Goal: Task Accomplishment & Management: Manage account settings

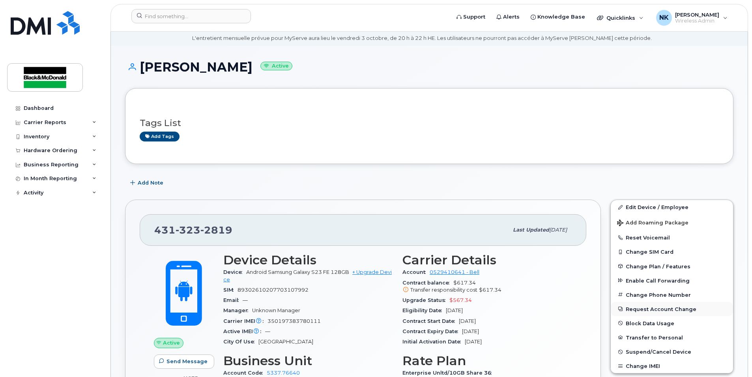
scroll to position [39, 0]
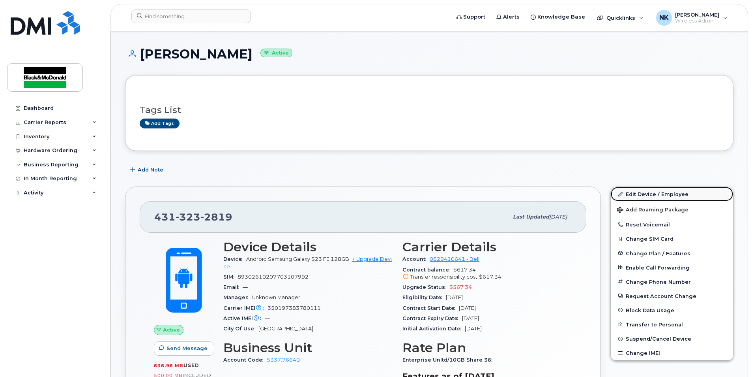
click at [668, 195] on link "Edit Device / Employee" at bounding box center [672, 194] width 122 height 14
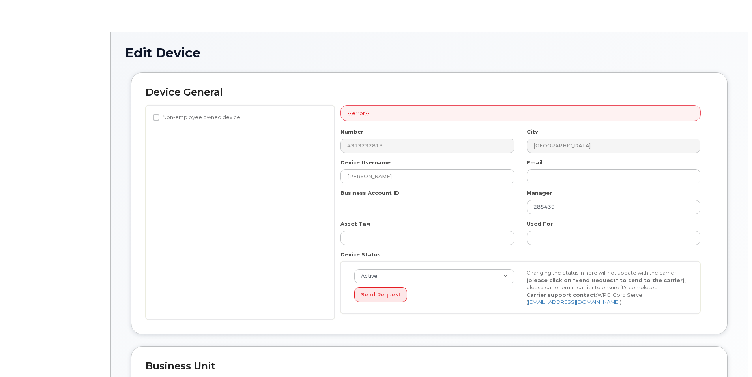
select select "91435"
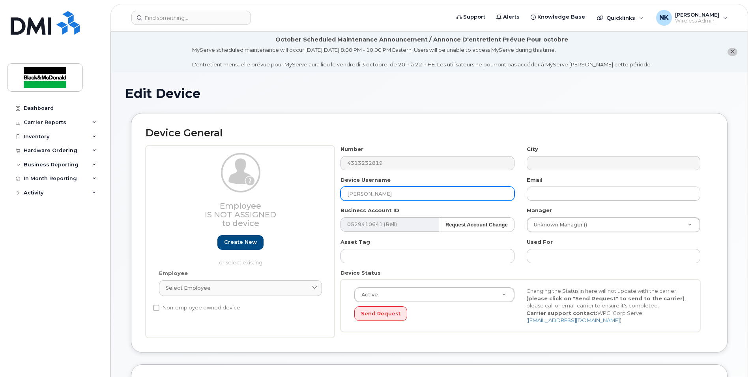
drag, startPoint x: 401, startPoint y: 190, endPoint x: 210, endPoint y: 188, distance: 191.1
click at [213, 188] on div "Employee Is not assigned to device Create new or select existing Employee Selec…" at bounding box center [430, 241] width 568 height 192
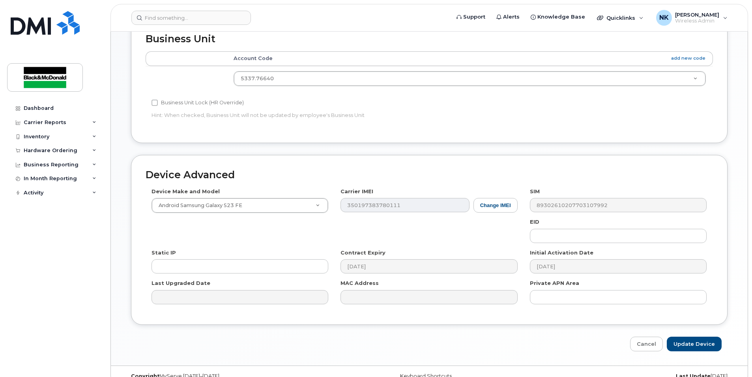
scroll to position [359, 0]
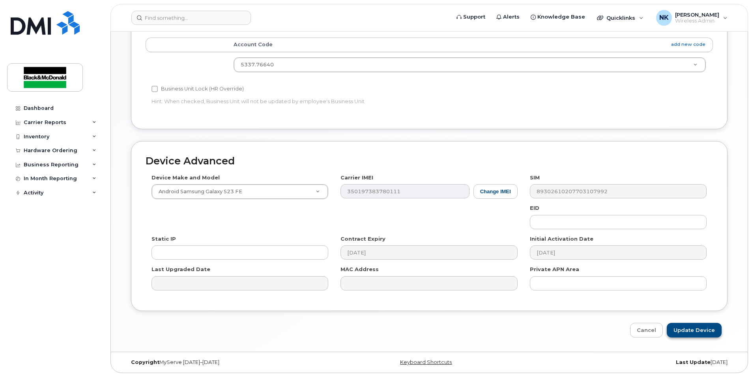
type input "Sheila Navoa"
click at [694, 324] on input "Update Device" at bounding box center [694, 330] width 55 height 15
type input "Saving..."
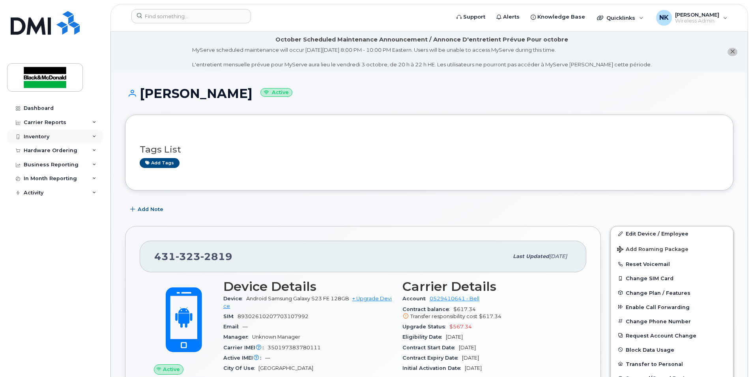
click at [27, 134] on div "Inventory" at bounding box center [37, 136] width 26 height 6
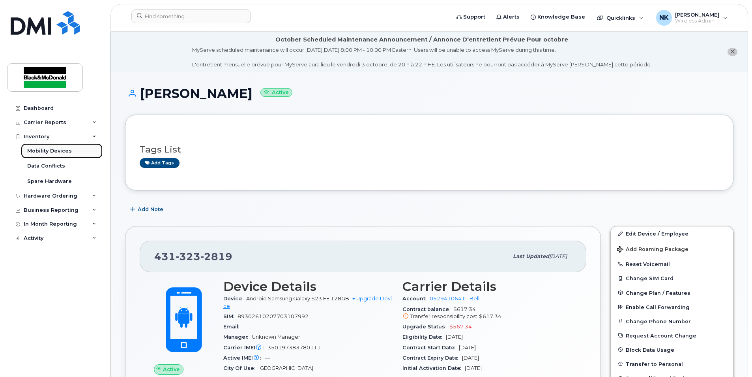
click at [51, 150] on div "Mobility Devices" at bounding box center [49, 150] width 45 height 7
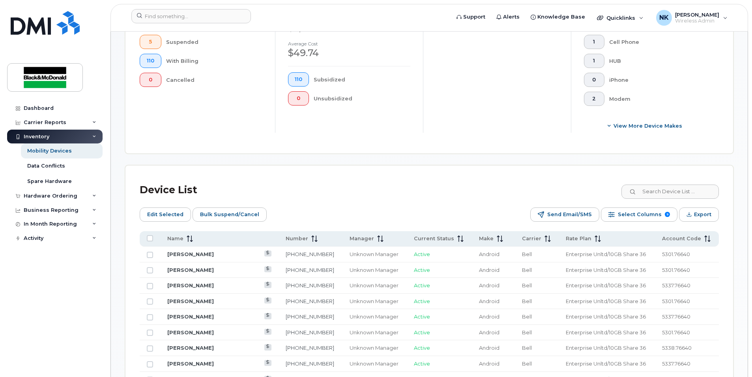
scroll to position [158, 0]
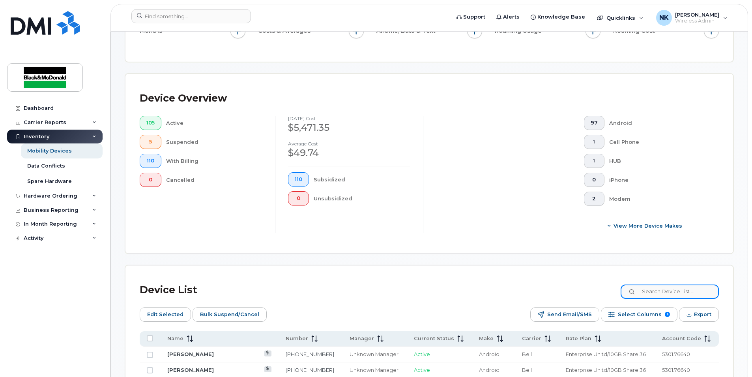
click at [671, 291] on input at bounding box center [670, 291] width 98 height 14
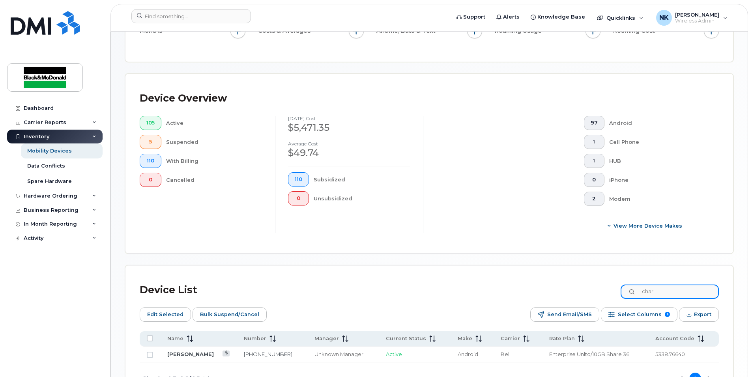
type input "charl"
click at [194, 356] on link "[PERSON_NAME]" at bounding box center [190, 354] width 47 height 6
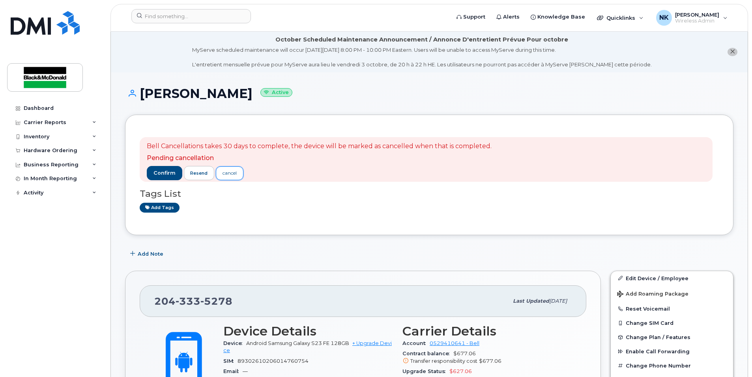
click at [241, 175] on link "cancel" at bounding box center [230, 173] width 28 height 14
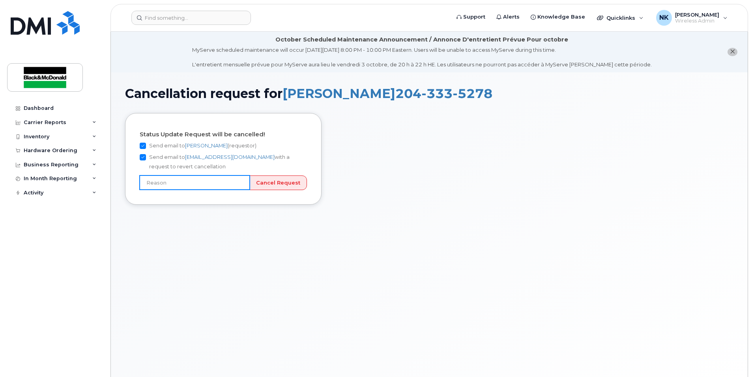
click at [173, 180] on input "text" at bounding box center [195, 182] width 110 height 14
click at [345, 146] on div "Status Update Request will be cancelled! Send email to Nuray Kiamil (requestor)…" at bounding box center [429, 164] width 609 height 103
click at [208, 158] on link "corpserv@wpci.com" at bounding box center [230, 157] width 90 height 6
click at [173, 208] on div "Status Update Request will be cancelled! Send email to Nuray Kiamil (requestor)…" at bounding box center [226, 164] width 203 height 103
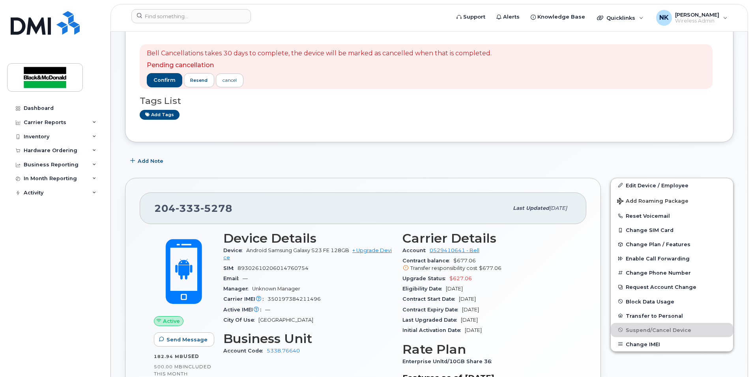
scroll to position [79, 0]
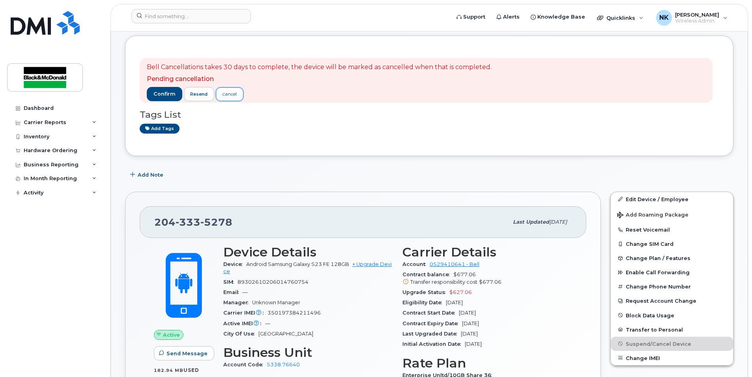
click at [227, 92] on div "cancel" at bounding box center [230, 93] width 14 height 7
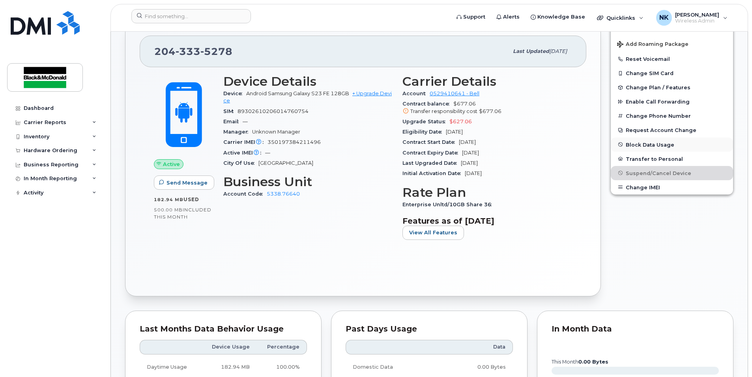
scroll to position [237, 0]
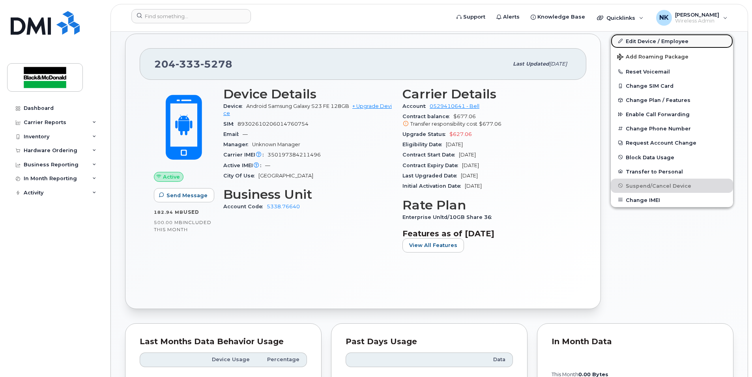
click at [660, 43] on link "Edit Device / Employee" at bounding box center [672, 41] width 122 height 14
click at [636, 41] on link "Edit Device / Employee" at bounding box center [672, 41] width 122 height 14
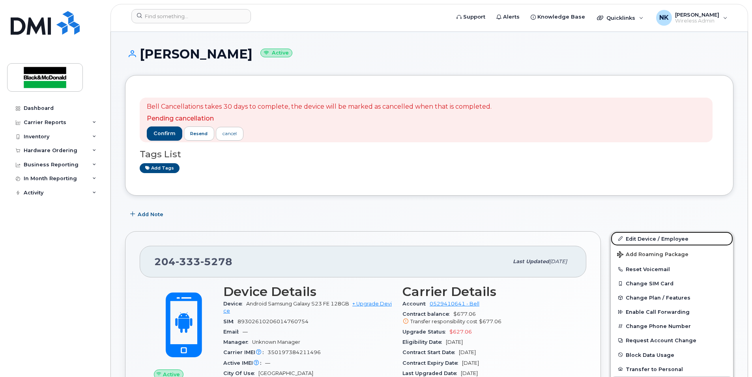
scroll to position [79, 0]
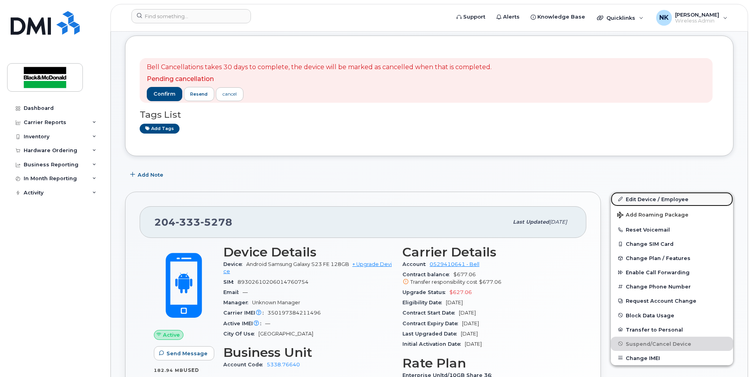
click at [655, 199] on link "Edit Device / Employee" at bounding box center [672, 199] width 122 height 14
click at [322, 95] on div "confirm resend cancel" at bounding box center [319, 94] width 345 height 14
click at [237, 97] on div "cancel" at bounding box center [230, 93] width 14 height 7
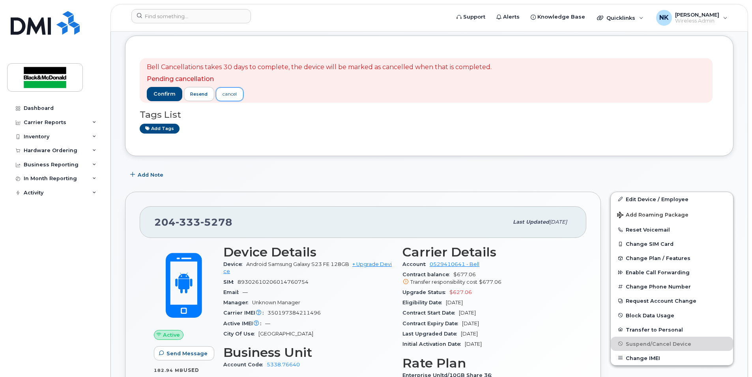
click at [234, 92] on div "cancel" at bounding box center [230, 93] width 14 height 7
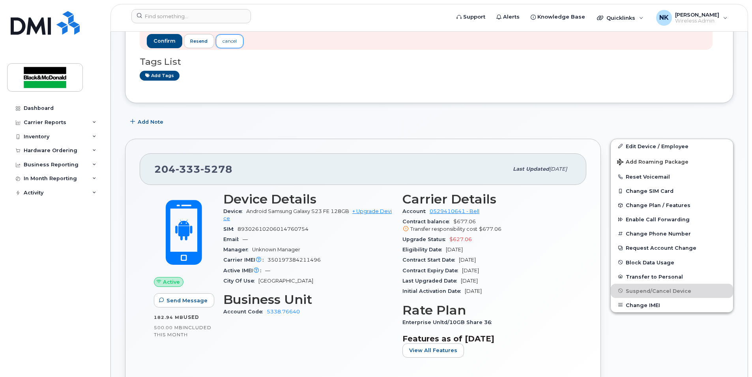
scroll to position [118, 0]
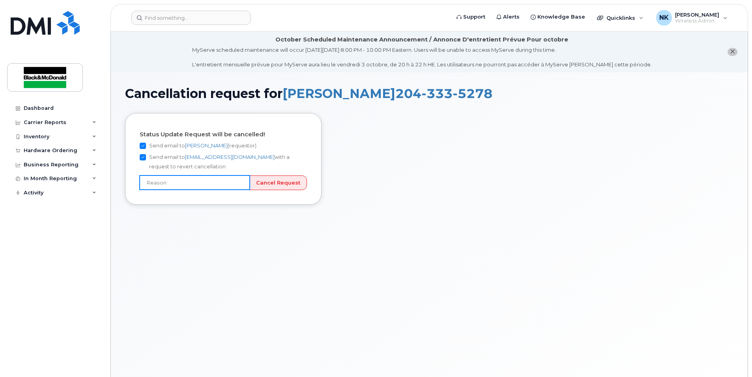
click at [241, 184] on input "text" at bounding box center [195, 182] width 110 height 14
type input "User still using device"
click at [293, 180] on input "Cancel Request" at bounding box center [278, 182] width 58 height 15
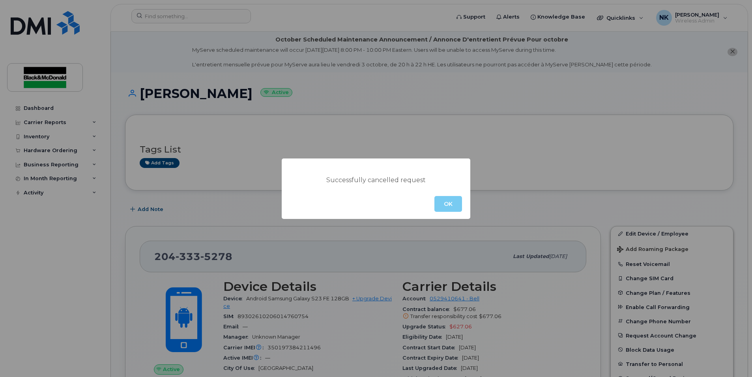
click at [448, 208] on button "OK" at bounding box center [449, 204] width 28 height 16
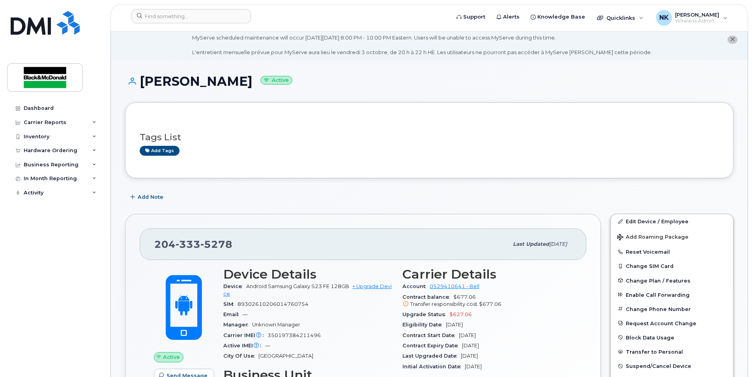
scroll to position [118, 0]
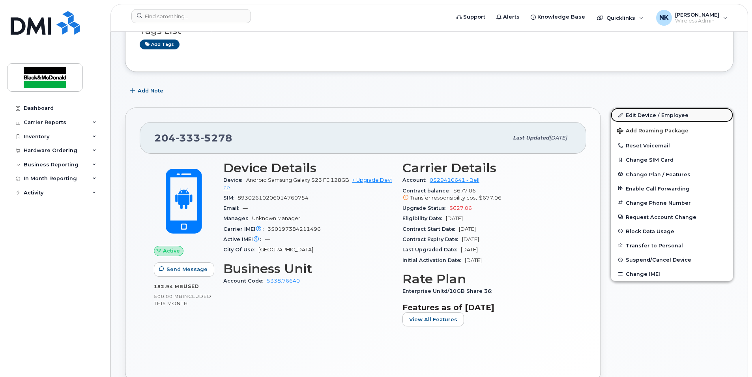
click at [640, 114] on link "Edit Device / Employee" at bounding box center [672, 115] width 122 height 14
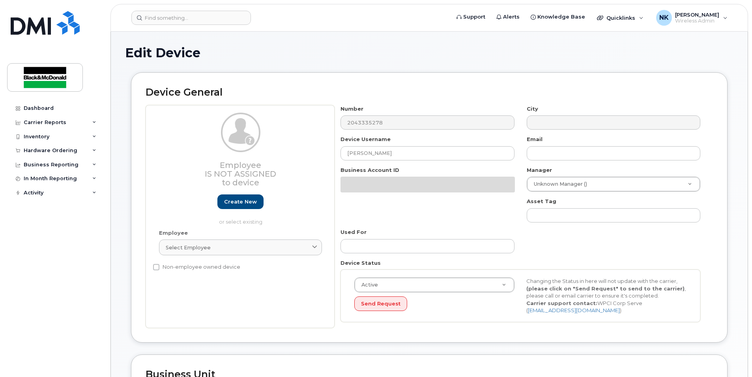
select select "91434"
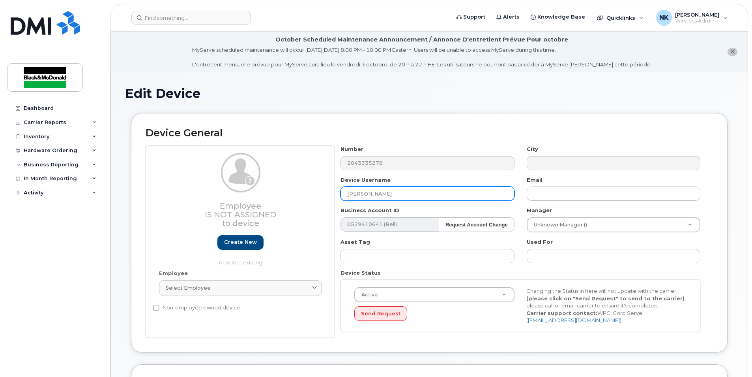
drag, startPoint x: 421, startPoint y: 197, endPoint x: 264, endPoint y: 192, distance: 156.8
click at [264, 192] on div "Employee Is not assigned to device Create new or select existing Employee Selec…" at bounding box center [430, 241] width 568 height 192
click at [399, 196] on input "Gu" at bounding box center [428, 193] width 174 height 14
type input "Giuseppe Cisternino"
click at [431, 146] on div "Number 2043335278" at bounding box center [428, 157] width 186 height 25
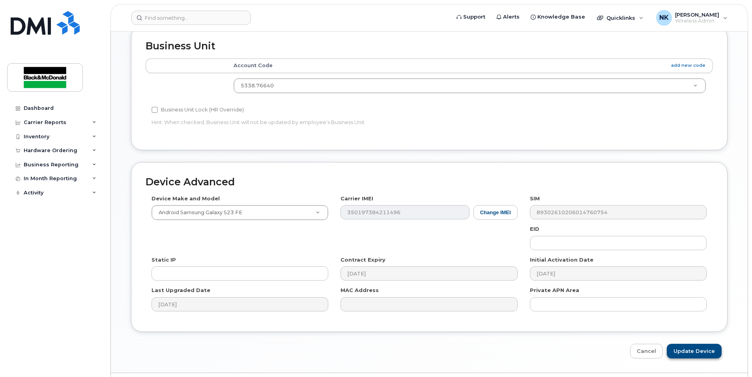
scroll to position [359, 0]
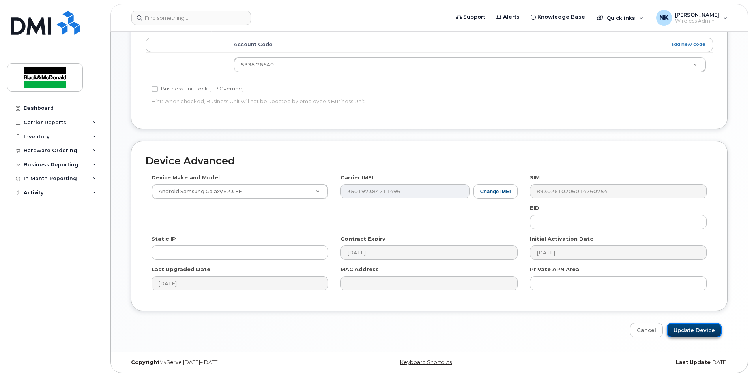
click at [699, 331] on input "Update Device" at bounding box center [694, 330] width 55 height 15
type input "Saving..."
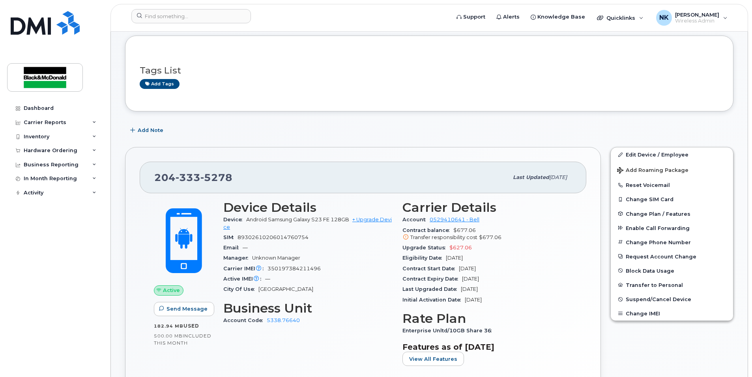
scroll to position [39, 0]
